Goal: Find specific page/section: Find specific page/section

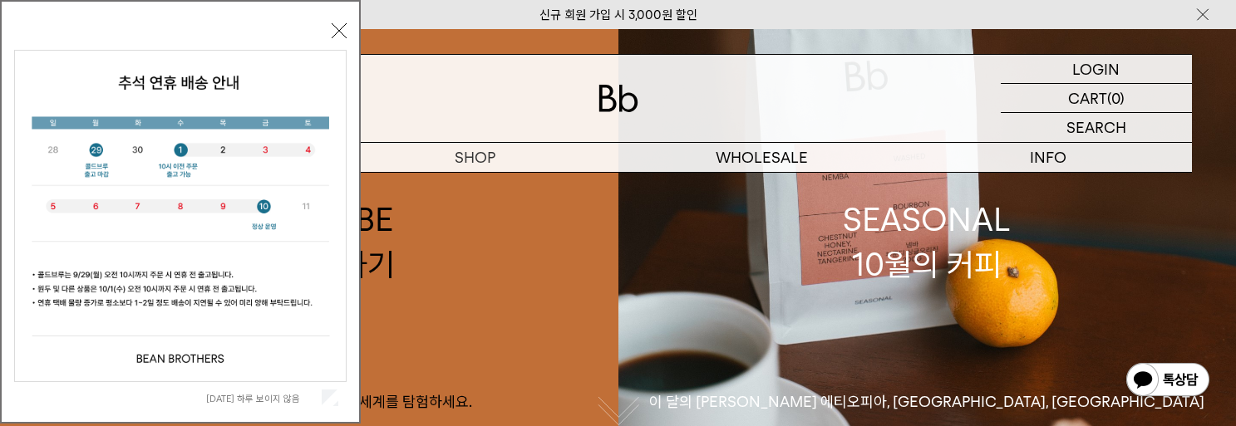
click at [339, 34] on button "닫기" at bounding box center [339, 30] width 15 height 15
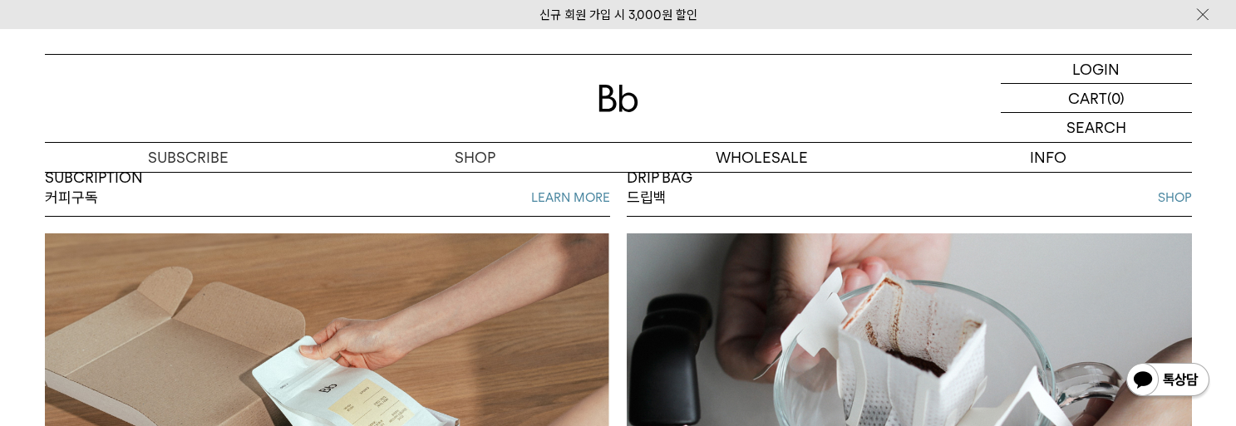
scroll to position [1080, 0]
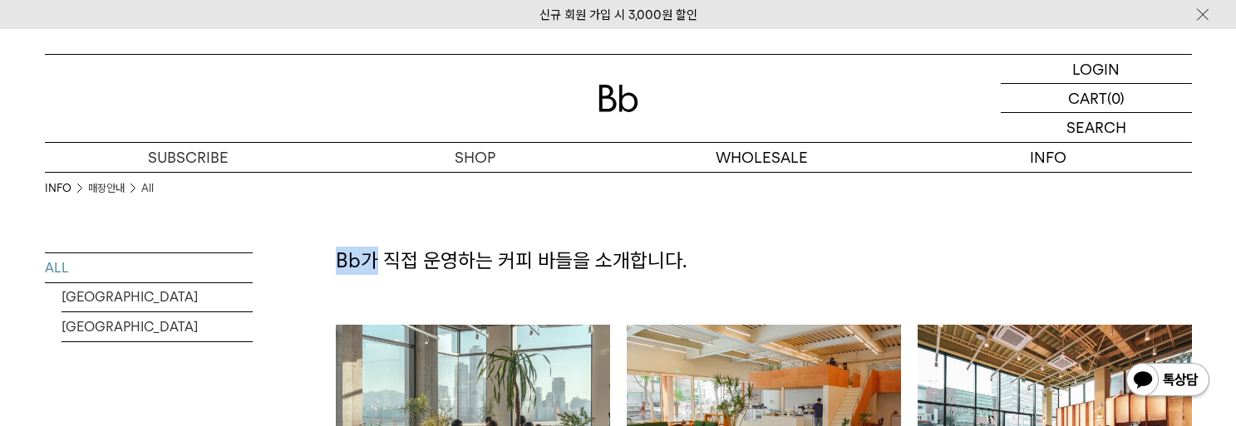
drag, startPoint x: 334, startPoint y: 256, endPoint x: 371, endPoint y: 257, distance: 36.6
drag, startPoint x: 371, startPoint y: 257, endPoint x: 310, endPoint y: 261, distance: 60.8
